Goal: Information Seeking & Learning: Compare options

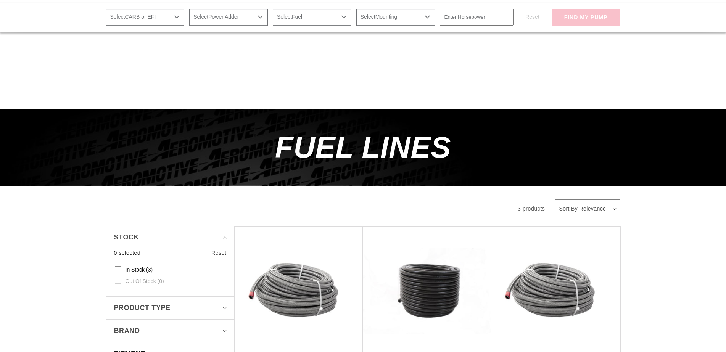
scroll to position [156, 0]
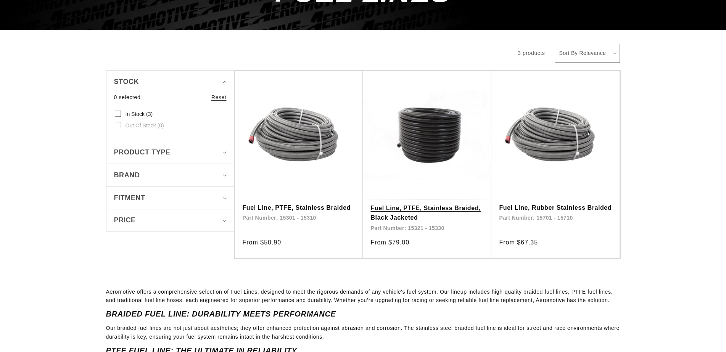
click at [425, 209] on link "Fuel Line, PTFE, Stainless Braided, Black Jacketed" at bounding box center [426, 212] width 113 height 19
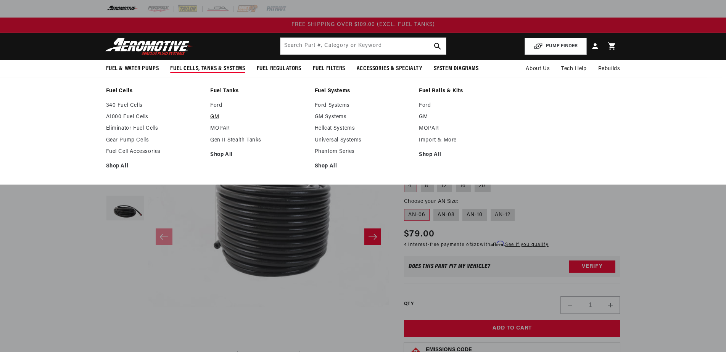
click at [214, 119] on link "GM" at bounding box center [258, 117] width 97 height 7
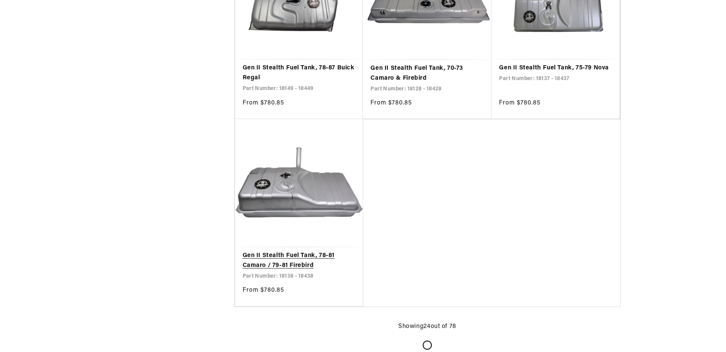
scroll to position [1634, 0]
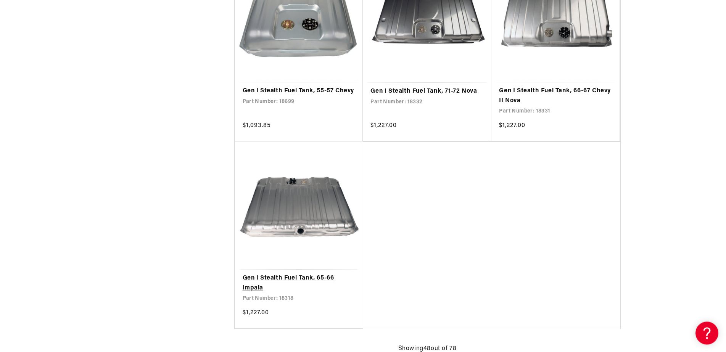
scroll to position [3112, 0]
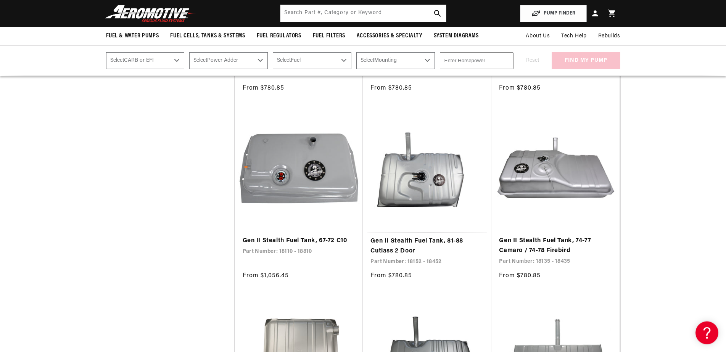
scroll to position [739, 0]
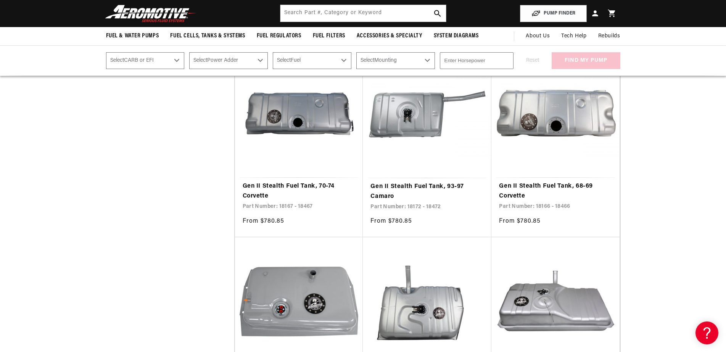
click at [356, 52] on select "Select Mounting External In-Tank" at bounding box center [395, 60] width 79 height 17
select select "In-Tank"
click option "In-Tank" at bounding box center [0, 0] width 0 height 0
select select "In-Tank"
click at [273, 52] on select "Select Fuel E85 Gas" at bounding box center [312, 60] width 79 height 17
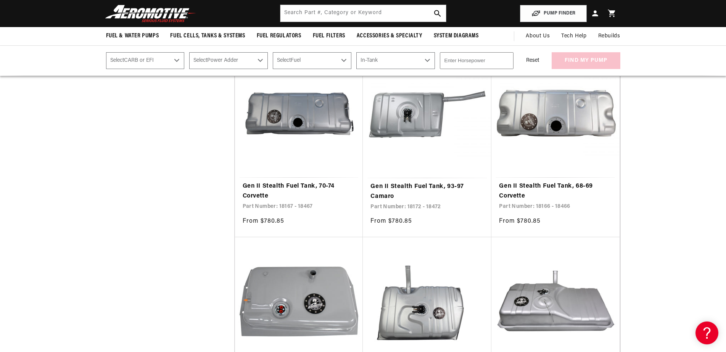
select select "Gas"
click option "Gas" at bounding box center [0, 0] width 0 height 0
select select "Gas"
click at [189, 52] on select "Select Power Adder No - Naturally Aspirated Yes - Forced Induction" at bounding box center [228, 60] width 79 height 17
click at [263, 59] on select "Select Power Adder No - Naturally Aspirated Yes - Forced Induction" at bounding box center [228, 60] width 79 height 17
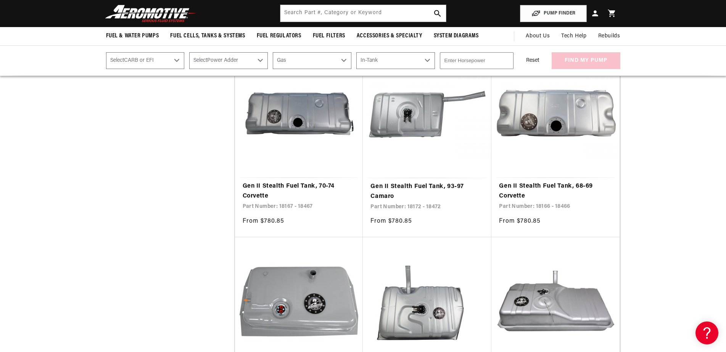
click at [106, 52] on select "Select CARB or EFI Carbureted Fuel Injected" at bounding box center [145, 60] width 79 height 17
select select "Fuel-Injected"
click option "Fuel Injected" at bounding box center [0, 0] width 0 height 0
select select "Fuel-Injected"
click at [189, 52] on select "Select Power Adder No - Naturally Aspirated Yes - Forced Induction" at bounding box center [228, 60] width 79 height 17
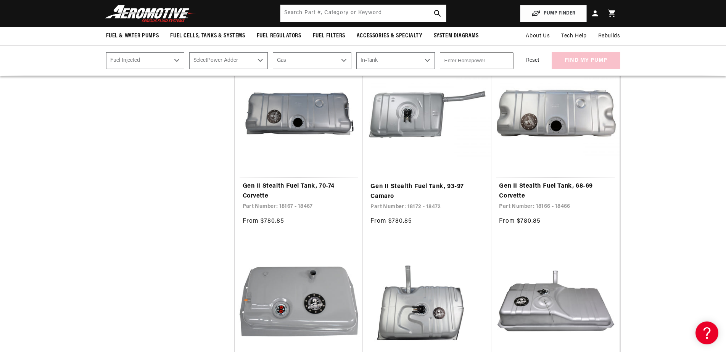
select select "No-Naturally-Aspirated"
click option "No - Naturally Aspirated" at bounding box center [0, 0] width 0 height 0
select select "No-Naturally-Aspirated"
type input "1"
click at [505, 60] on input "1" at bounding box center [477, 60] width 74 height 17
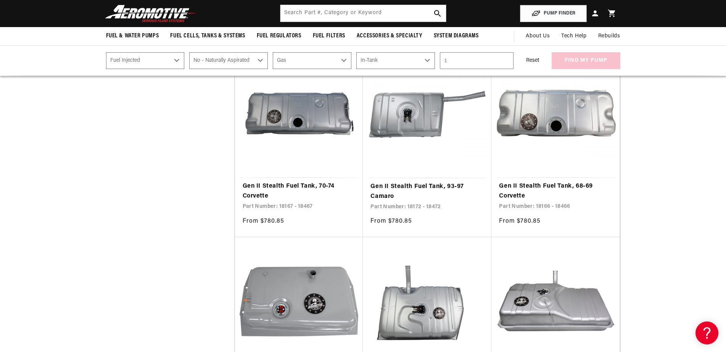
click at [479, 62] on input "1" at bounding box center [477, 60] width 74 height 17
type input "400"
click at [590, 61] on button "find my pump" at bounding box center [585, 60] width 69 height 17
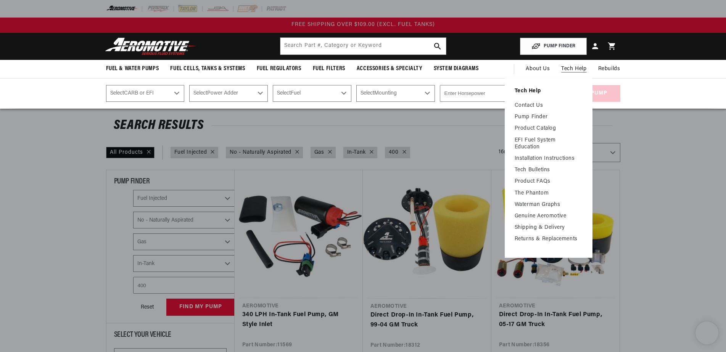
select select "Fuel-Injected"
select select "No-Naturally-Aspirated"
select select "Gas"
select select "In-Tank"
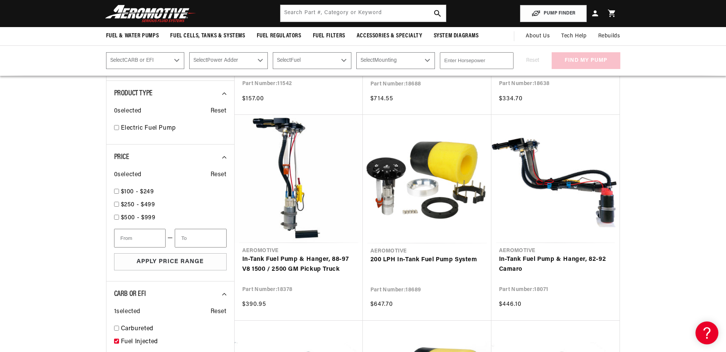
scroll to position [428, 0]
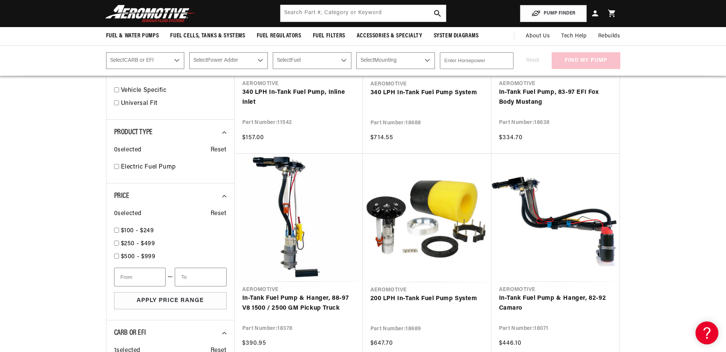
click at [38, 109] on section "Search Results All Products CARB or EFI : Fuel Injected Power Adder : No - Natu…" at bounding box center [363, 198] width 726 height 1035
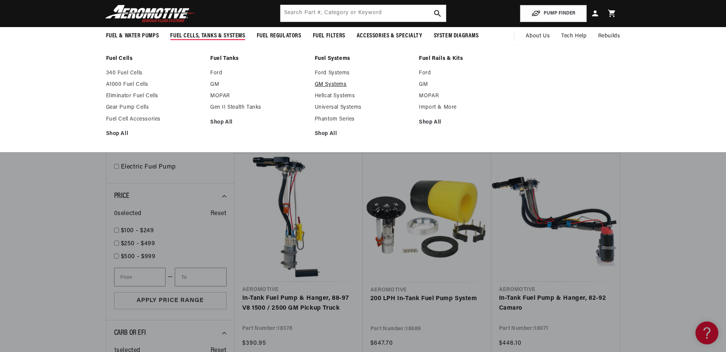
click at [339, 86] on link "GM Systems" at bounding box center [363, 84] width 97 height 7
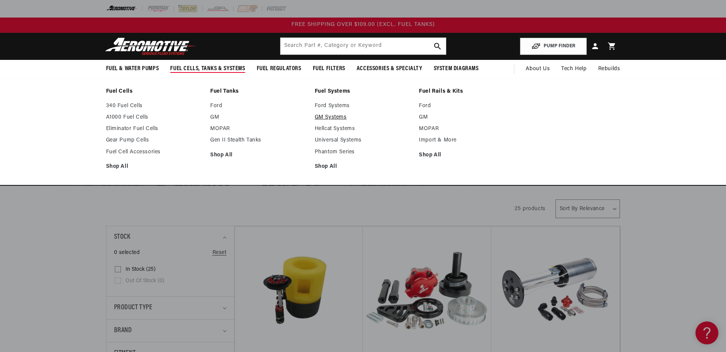
click at [333, 119] on link "GM Systems" at bounding box center [363, 117] width 97 height 7
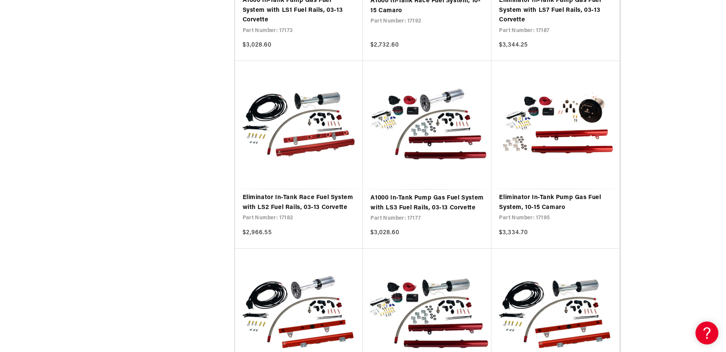
scroll to position [1478, 0]
